Goal: Task Accomplishment & Management: Manage account settings

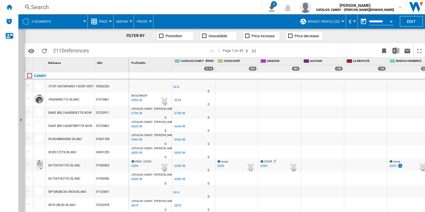
scroll to position [0, 90]
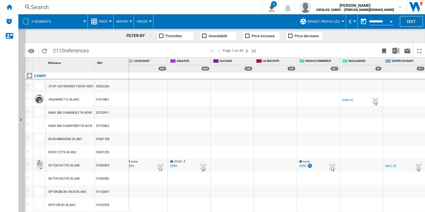
click at [320, 20] on span "Default profile (22)" at bounding box center [324, 22] width 32 height 4
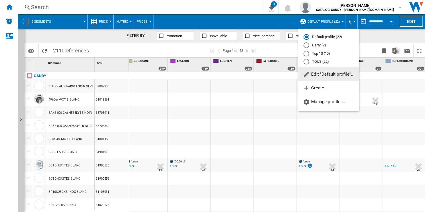
click at [337, 75] on span "Edit "Default profile"..." at bounding box center [329, 74] width 52 height 5
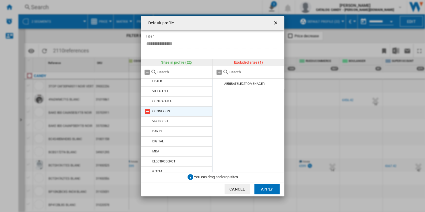
scroll to position [128, 0]
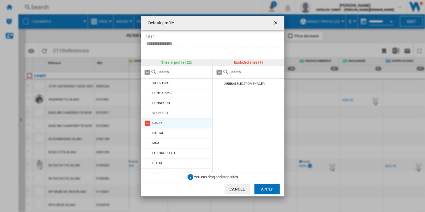
click at [148, 120] on md-icon at bounding box center [147, 123] width 7 height 7
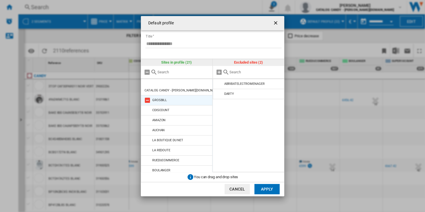
click at [147, 97] on md-icon at bounding box center [147, 100] width 7 height 7
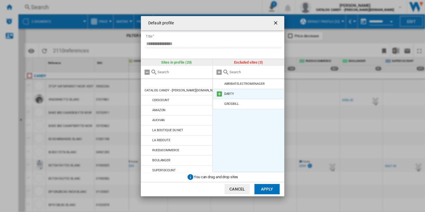
click at [218, 94] on md-icon at bounding box center [219, 94] width 7 height 7
click at [219, 94] on md-icon at bounding box center [219, 94] width 7 height 7
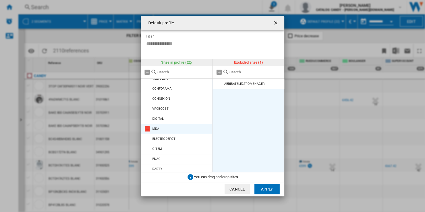
scroll to position [128, 0]
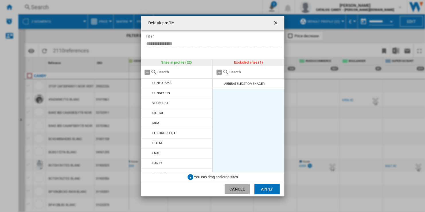
click at [236, 188] on button "Cancel" at bounding box center [237, 189] width 25 height 10
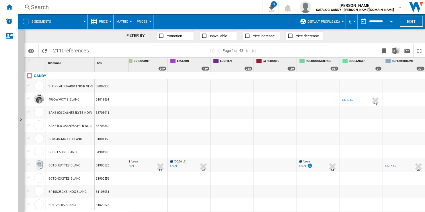
click at [328, 23] on span "Default profile (22)" at bounding box center [324, 22] width 32 height 4
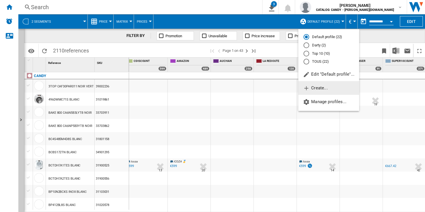
click at [337, 89] on button "Create..." at bounding box center [329, 88] width 61 height 14
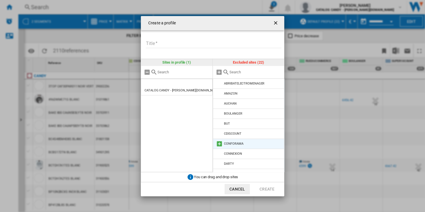
scroll to position [0, 0]
click at [186, 44] on input "Title" at bounding box center [214, 44] width 136 height 9
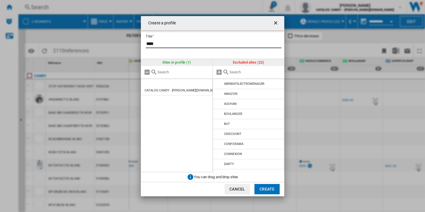
type input "****"
click at [251, 38] on form "Title ****" at bounding box center [214, 40] width 139 height 20
click at [219, 72] on md-icon "Create a ..." at bounding box center [219, 72] width 7 height 7
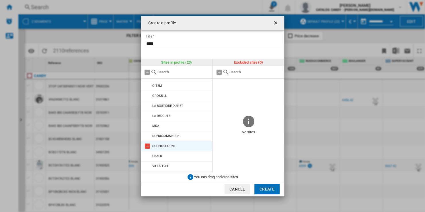
scroll to position [138, 0]
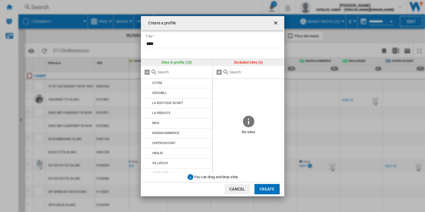
click at [275, 22] on ng-md-icon "getI18NText('BUTTONS.CLOSE_DIALOG')" at bounding box center [276, 23] width 7 height 7
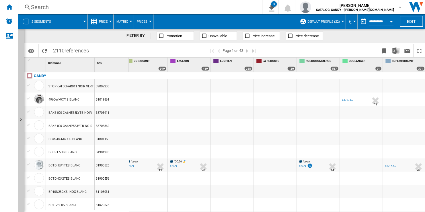
click at [333, 20] on span "Default profile (22)" at bounding box center [324, 22] width 32 height 4
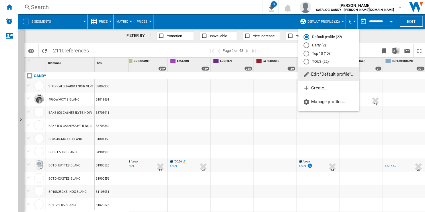
click at [338, 73] on span "Edit "Default profile"..." at bounding box center [329, 74] width 52 height 5
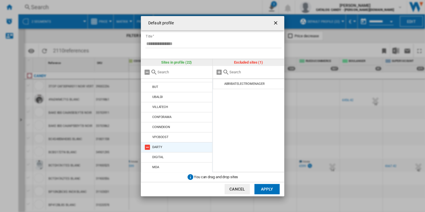
scroll to position [128, 0]
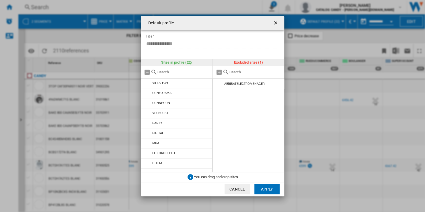
click at [276, 23] on ng-md-icon "getI18NText('BUTTONS.CLOSE_DIALOG')" at bounding box center [276, 23] width 7 height 7
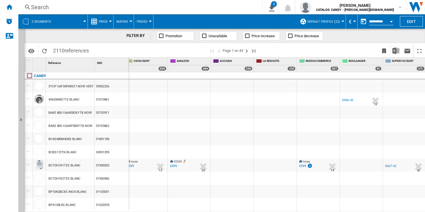
click at [336, 21] on span "Default profile (22)" at bounding box center [324, 22] width 32 height 4
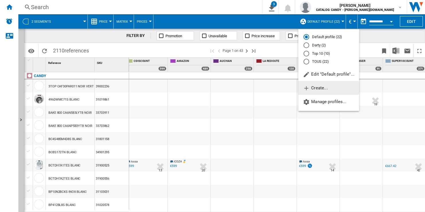
click at [336, 85] on button "Create..." at bounding box center [329, 88] width 61 height 14
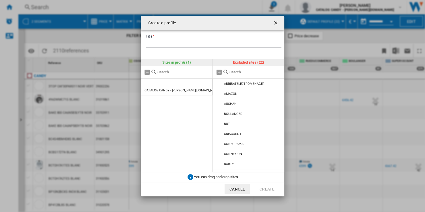
click at [186, 41] on input "Title" at bounding box center [214, 44] width 136 height 9
type input "****"
click at [248, 75] on div "Create a ..." at bounding box center [249, 72] width 72 height 13
click at [247, 73] on input "Create a ..." at bounding box center [256, 72] width 52 height 4
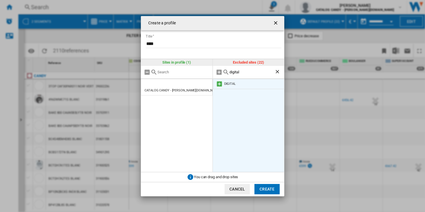
click at [218, 84] on md-icon "Create a ..." at bounding box center [219, 84] width 7 height 7
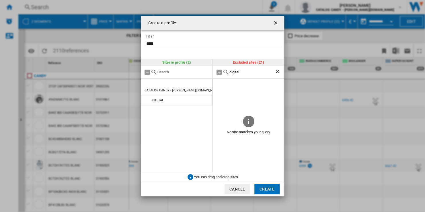
click at [241, 73] on input "digital" at bounding box center [252, 72] width 45 height 4
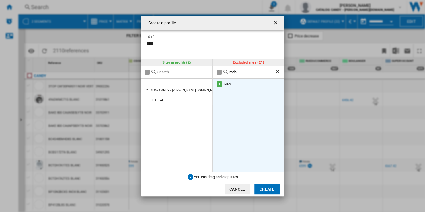
click at [220, 85] on md-icon "Create a ..." at bounding box center [219, 84] width 7 height 7
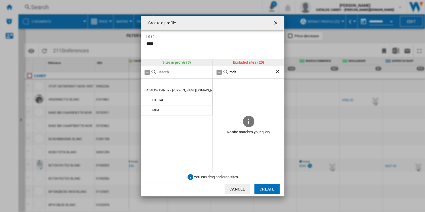
click at [249, 71] on input "mda" at bounding box center [252, 72] width 45 height 4
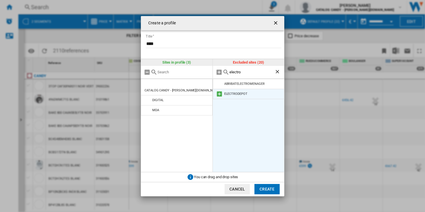
click at [220, 94] on md-icon "Create a ..." at bounding box center [219, 94] width 7 height 7
click at [245, 73] on input "electro" at bounding box center [252, 72] width 45 height 4
click at [218, 83] on md-icon "Create a ..." at bounding box center [219, 84] width 7 height 7
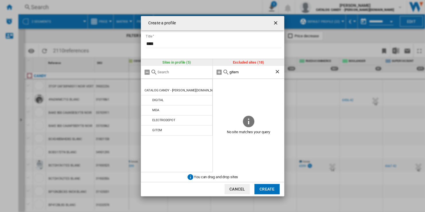
click at [246, 72] on input "gitem" at bounding box center [252, 72] width 45 height 4
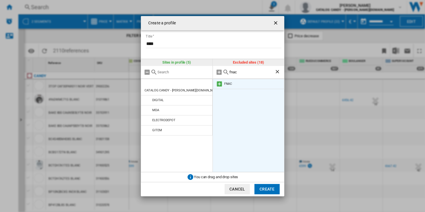
type input "fnac"
click at [220, 84] on md-icon "Create a ..." at bounding box center [219, 84] width 7 height 7
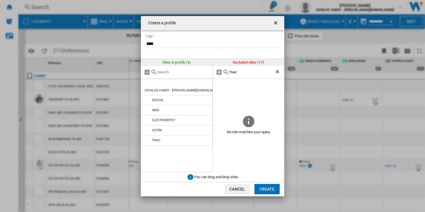
click at [266, 187] on button "Create" at bounding box center [267, 189] width 25 height 10
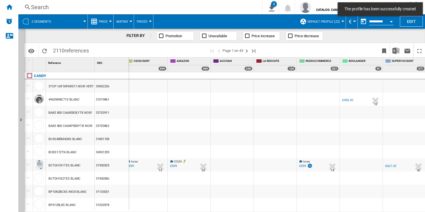
click at [330, 23] on span "Default profile (22)" at bounding box center [324, 22] width 32 height 4
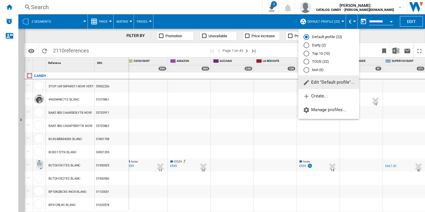
click at [319, 71] on md-radio-button "test (6)" at bounding box center [329, 69] width 51 height 5
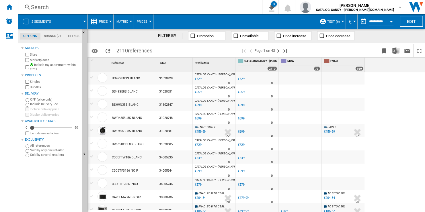
scroll to position [526, 0]
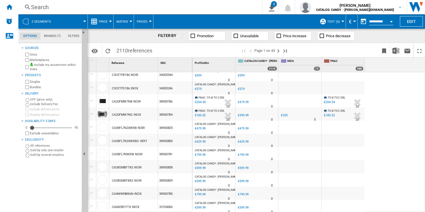
click at [285, 115] on div "€259" at bounding box center [284, 115] width 7 height 4
click at [278, 52] on ng-md-icon "Next page" at bounding box center [278, 51] width 7 height 7
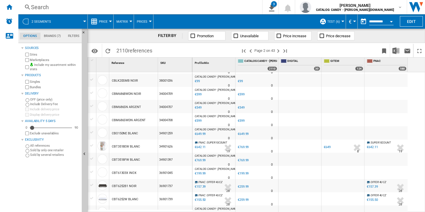
scroll to position [517, 0]
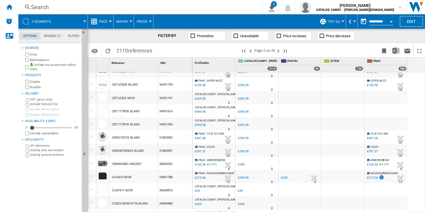
click at [286, 177] on div "€349" at bounding box center [284, 178] width 7 height 4
click at [59, 22] on span at bounding box center [72, 21] width 26 height 14
